Goal: Information Seeking & Learning: Learn about a topic

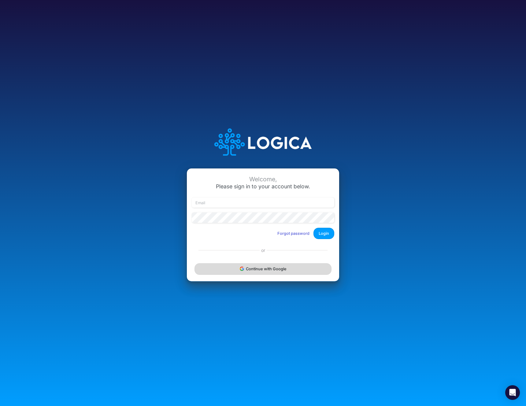
click at [276, 269] on button "Continue with Google" at bounding box center [262, 268] width 137 height 11
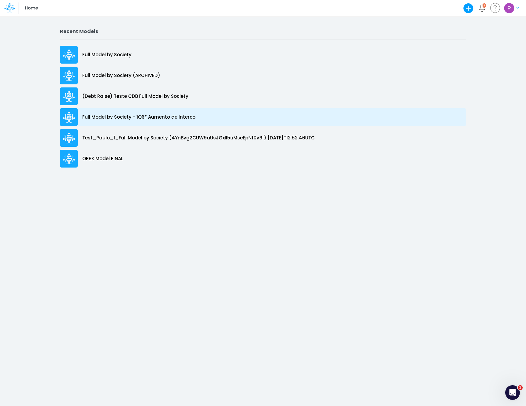
click at [159, 117] on p "Full Model by Society - 1QRF Aumento de Interco" at bounding box center [138, 117] width 113 height 7
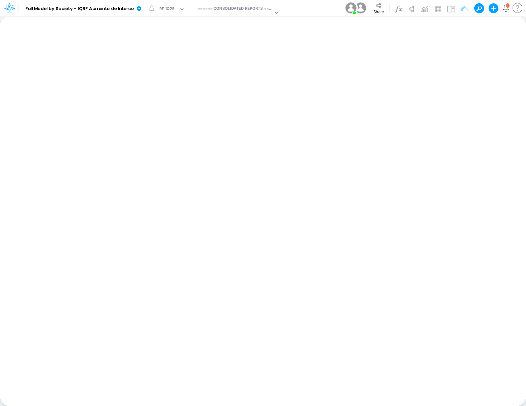
click at [188, 31] on div "Insert new Conditional formatting Paste Cut Copy AutoFill Ready 100% Sum: null …" at bounding box center [263, 211] width 526 height 390
click at [216, 9] on div "====== CONSOLIDATED REPORTS ======" at bounding box center [235, 9] width 76 height 7
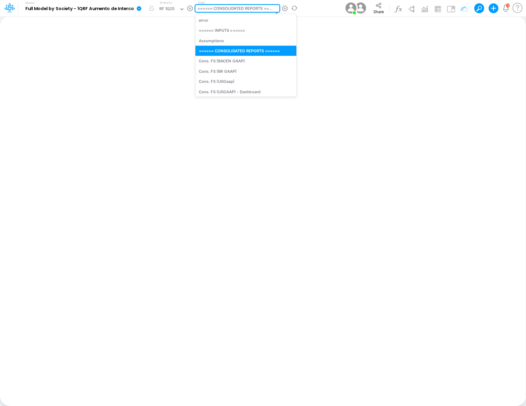
type input "m"
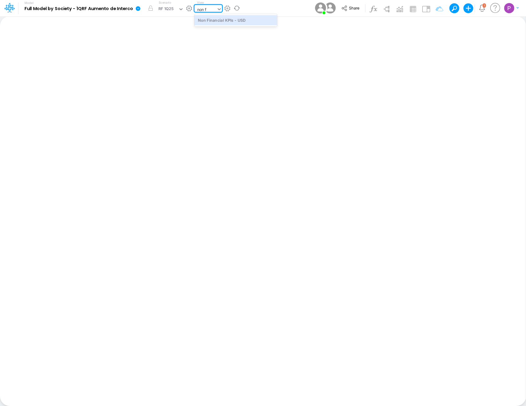
type input "non fi"
click at [237, 22] on div "Non Financial KPIs - USD" at bounding box center [235, 20] width 83 height 10
type input "Non Financial KPIs - USD"
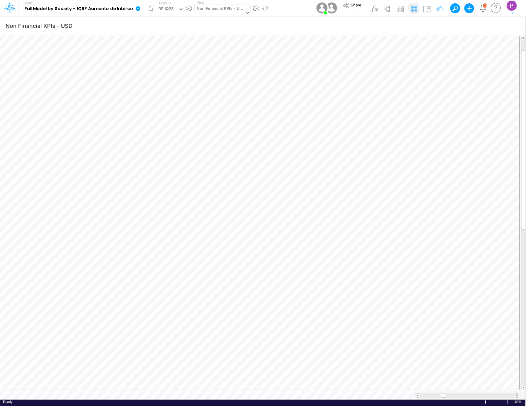
scroll to position [3, 0]
